Goal: Complete application form

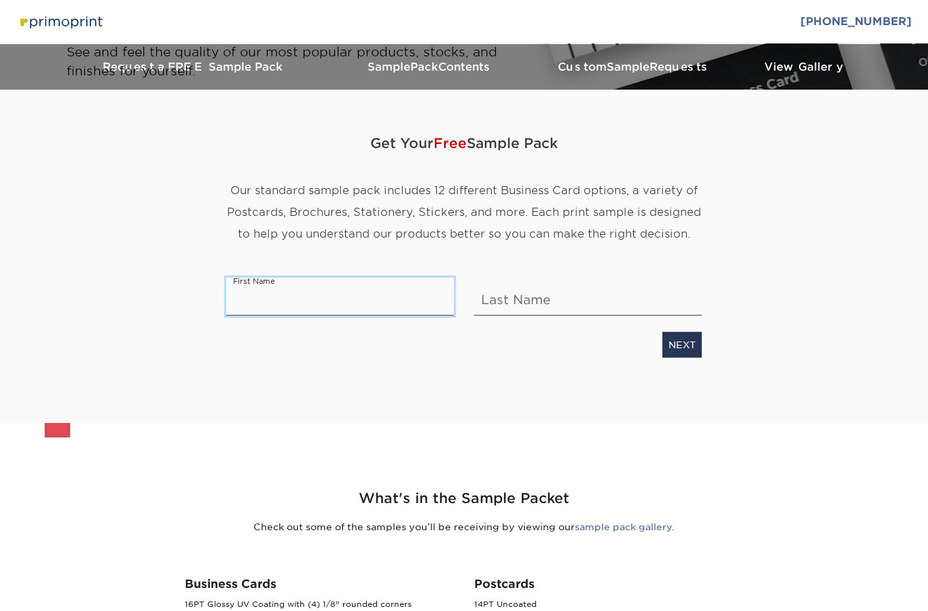
click at [262, 302] on input "text" at bounding box center [340, 296] width 228 height 38
type input "SAGAR"
click at [575, 292] on input "text" at bounding box center [588, 296] width 228 height 38
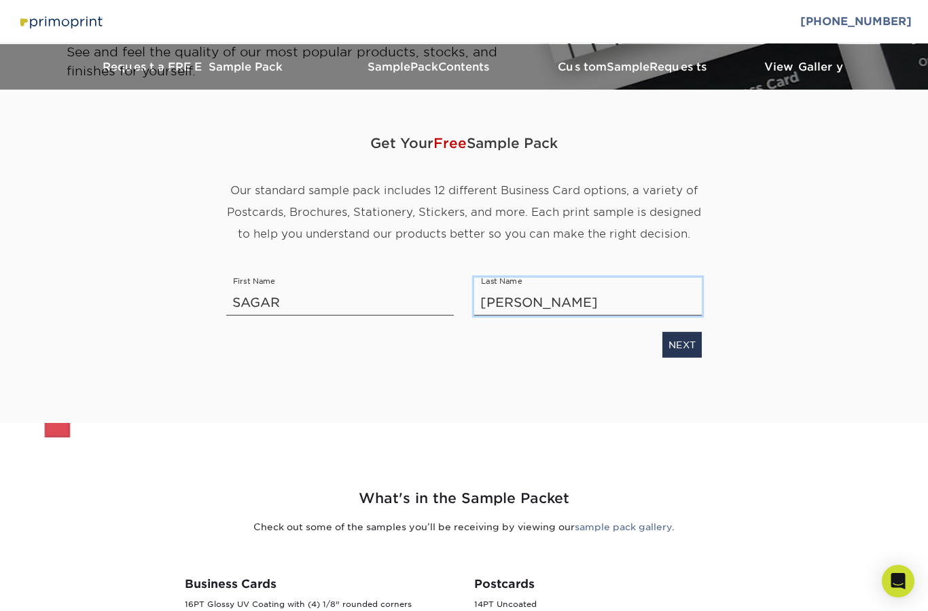
type input "[PERSON_NAME]"
click at [696, 329] on div "NEXT" at bounding box center [464, 341] width 496 height 31
click at [687, 349] on link "NEXT" at bounding box center [681, 344] width 39 height 26
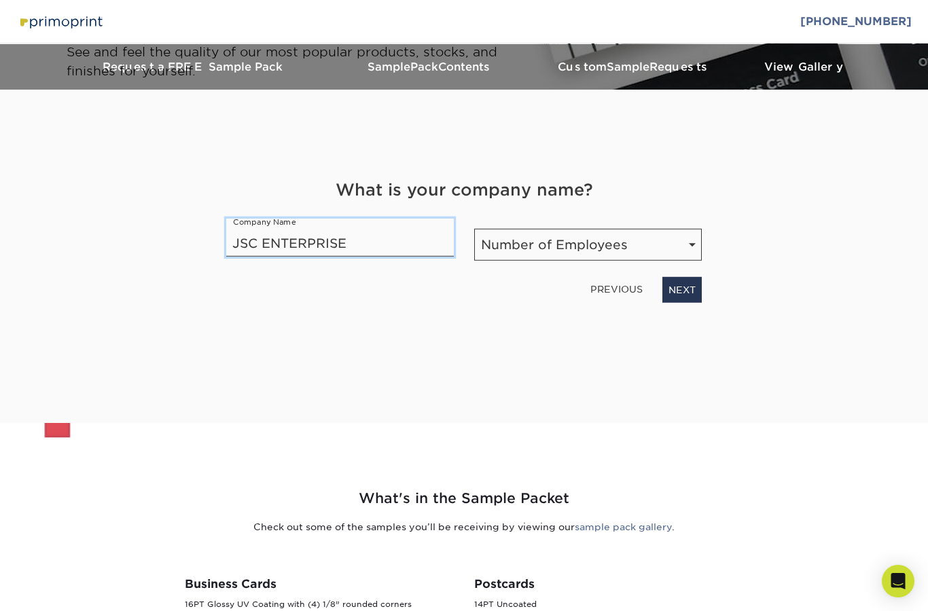
type input "JSC ENTERPRISE"
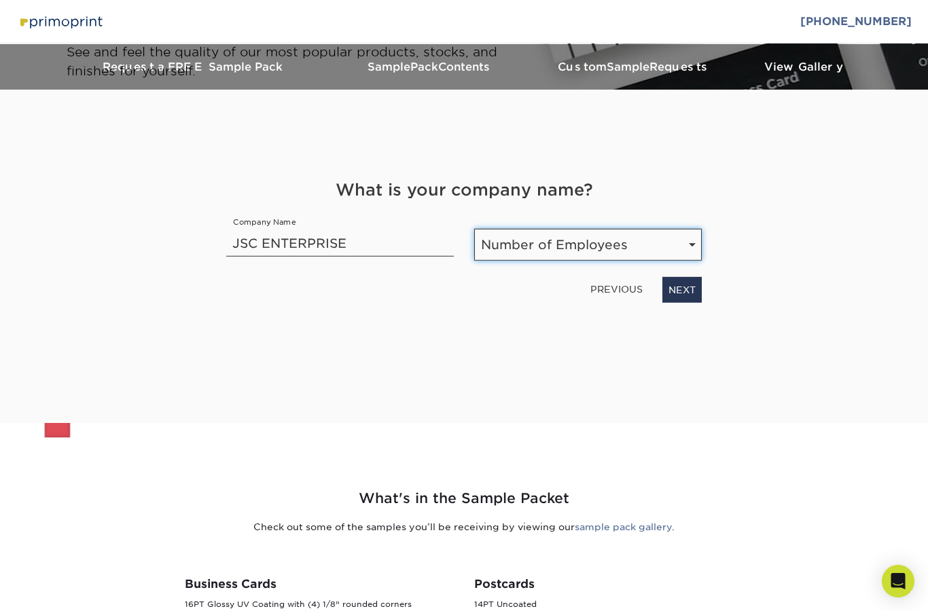
click at [628, 242] on select "Number of Employees Self-employed 1-10 employees 11-50 employees 51-200 employe…" at bounding box center [588, 244] width 228 height 32
select select "1-10"
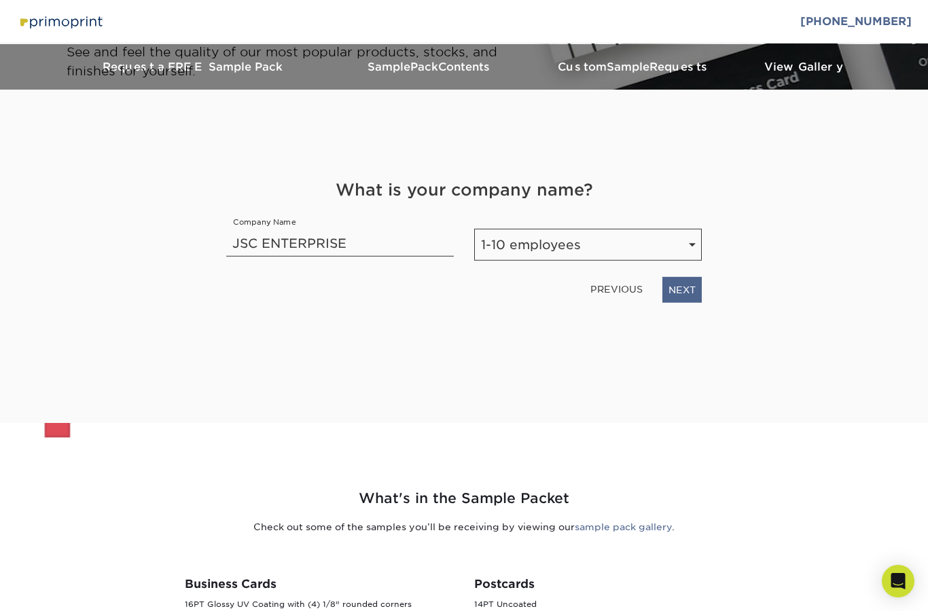
click at [687, 292] on link "NEXT" at bounding box center [681, 289] width 39 height 26
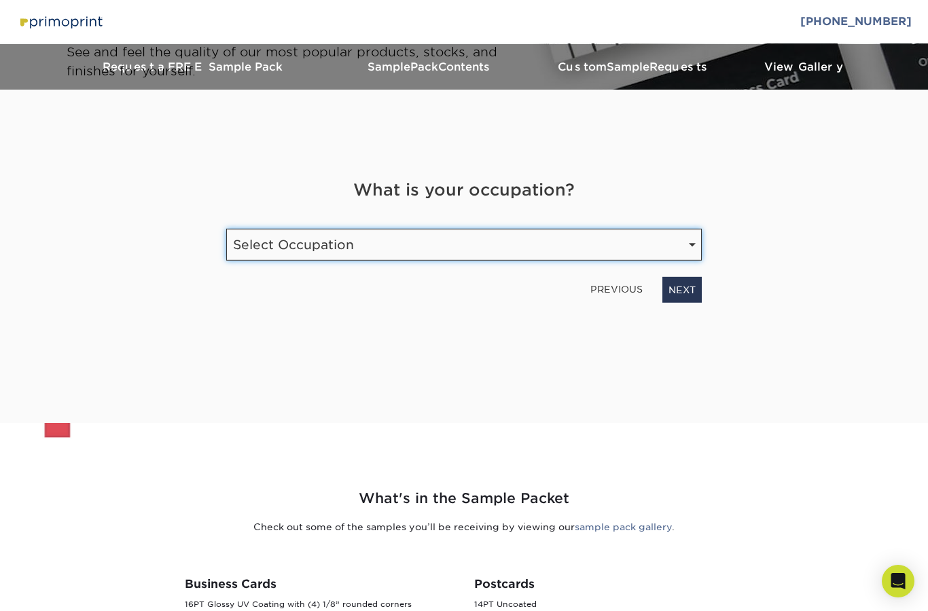
select select "Entrepreneur"
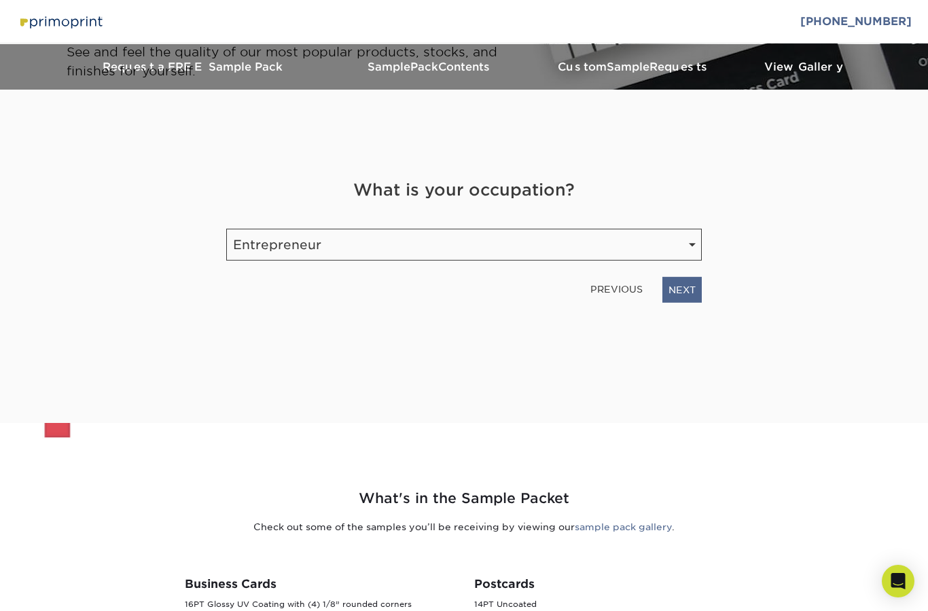
click at [678, 291] on link "NEXT" at bounding box center [681, 289] width 39 height 26
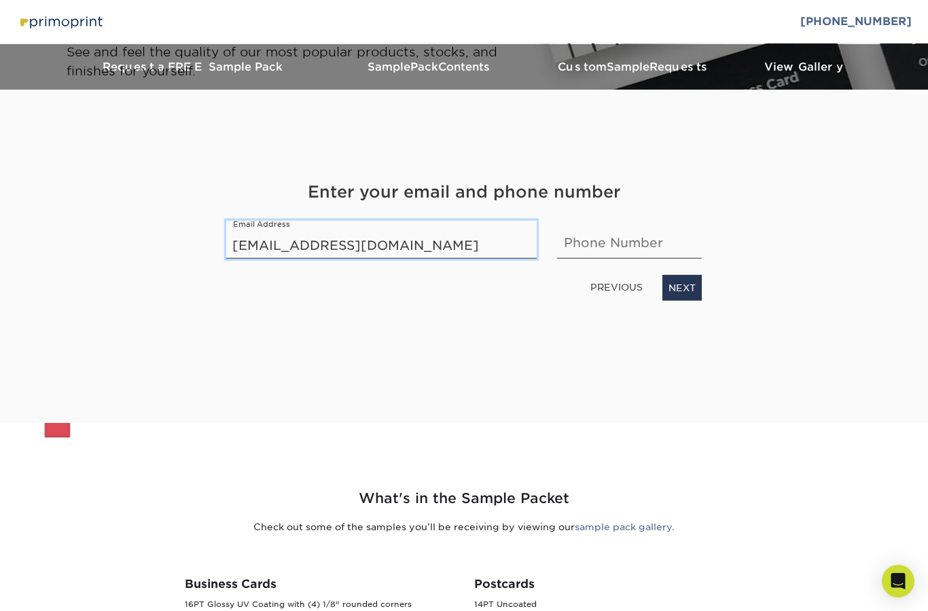
type input "[EMAIL_ADDRESS][DOMAIN_NAME]"
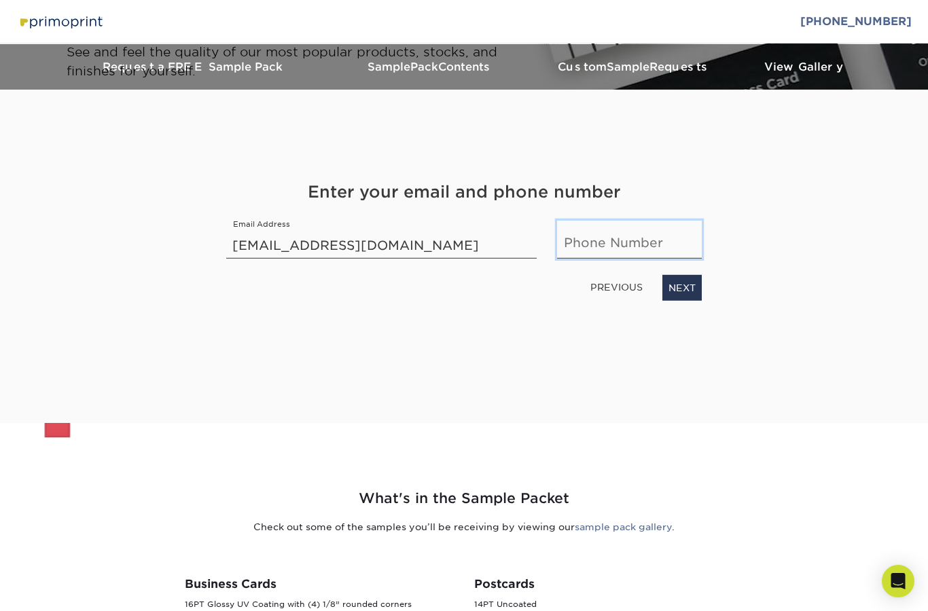
click at [627, 238] on input "text" at bounding box center [629, 239] width 145 height 38
type input "7434037537"
click at [690, 275] on link "NEXT" at bounding box center [681, 287] width 39 height 26
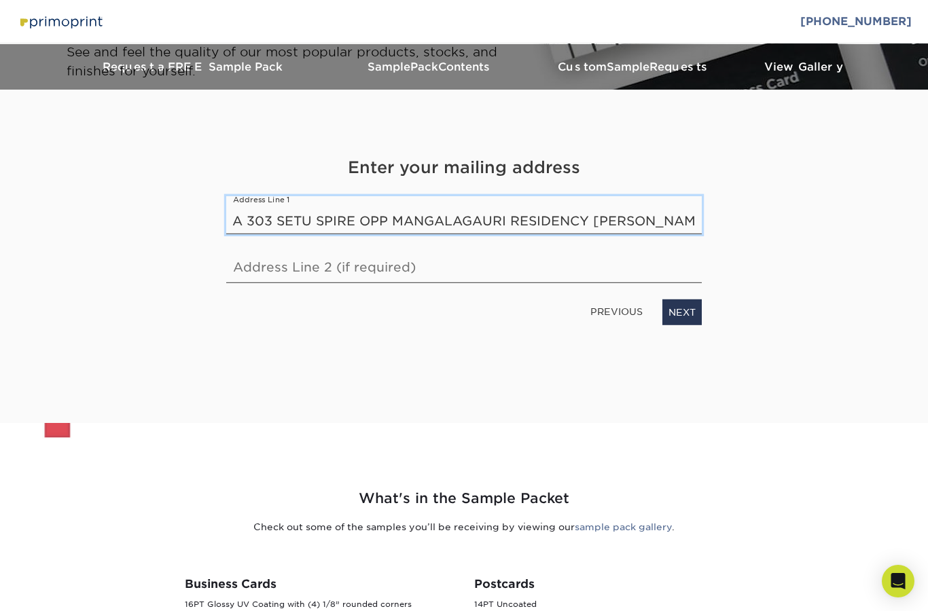
type input "A 303 SETU SPIRE OPP MANGALAGAURI RESIDENCY [PERSON_NAME][GEOGRAPHIC_DATA]"
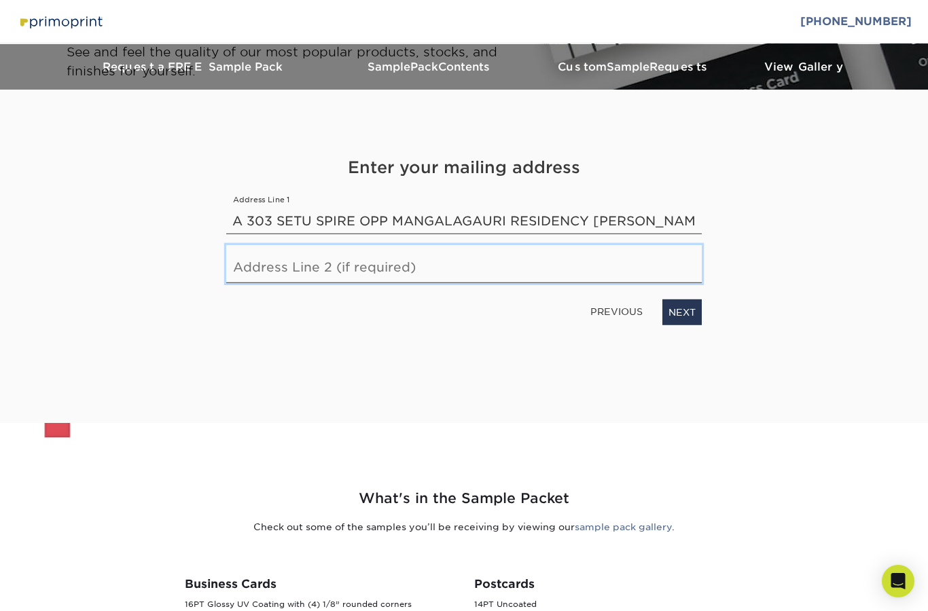
click at [270, 270] on input "text" at bounding box center [463, 264] width 475 height 38
type input "[GEOGRAPHIC_DATA]"
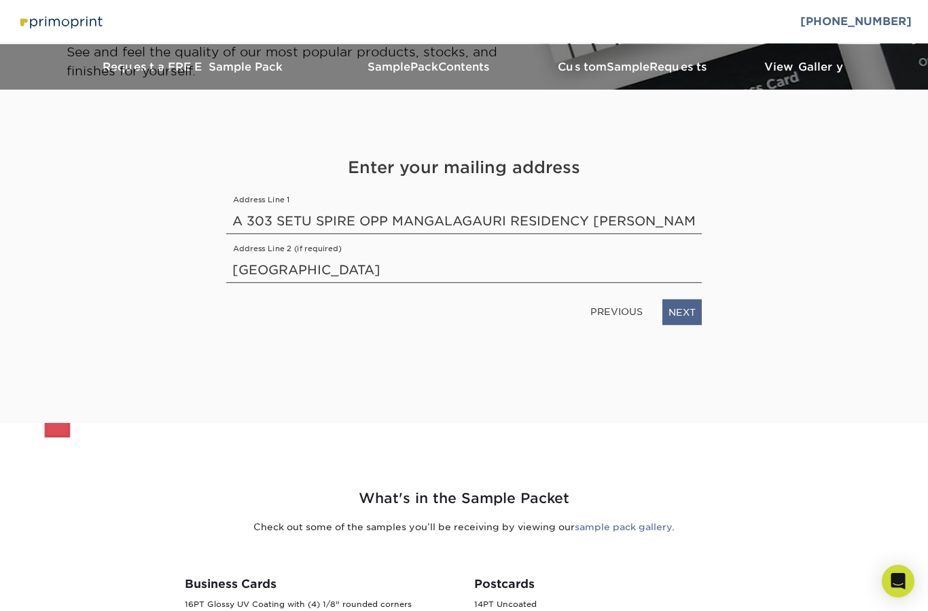
click at [694, 317] on link "NEXT" at bounding box center [681, 312] width 39 height 26
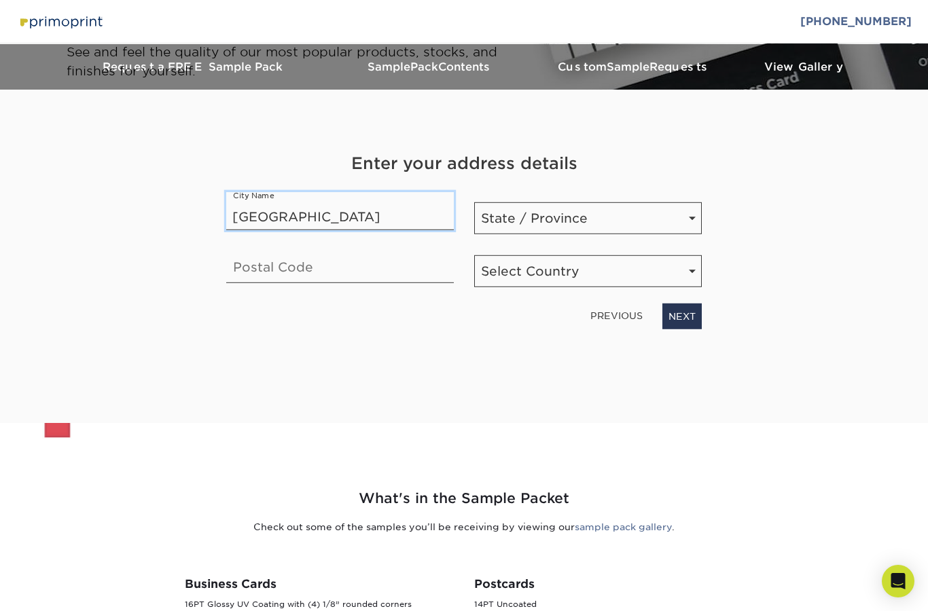
type input "[GEOGRAPHIC_DATA]"
click at [401, 297] on div "Enter your address details City Name [GEOGRAPHIC_DATA] State / Province State /…" at bounding box center [464, 240] width 496 height 178
click at [401, 271] on input "text" at bounding box center [340, 264] width 228 height 38
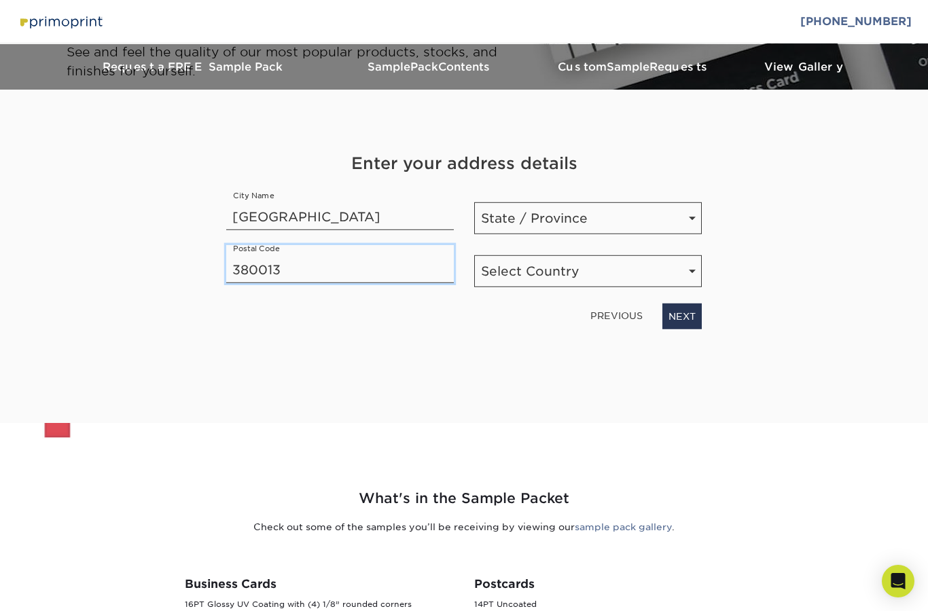
type input "380013"
click at [621, 220] on select "State / Province [US_STATE] [US_STATE] [US_STATE] [US_STATE] [US_STATE] [US_STA…" at bounding box center [588, 218] width 228 height 32
click at [650, 217] on select "State / Province [US_STATE] [US_STATE] [US_STATE] [US_STATE] [US_STATE] [US_STA…" at bounding box center [588, 218] width 228 height 32
click at [649, 287] on select "Select Country [GEOGRAPHIC_DATA] [GEOGRAPHIC_DATA]" at bounding box center [588, 271] width 228 height 32
click at [647, 283] on select "Select Country [GEOGRAPHIC_DATA] [GEOGRAPHIC_DATA]" at bounding box center [588, 271] width 228 height 32
